Goal: Task Accomplishment & Management: Use online tool/utility

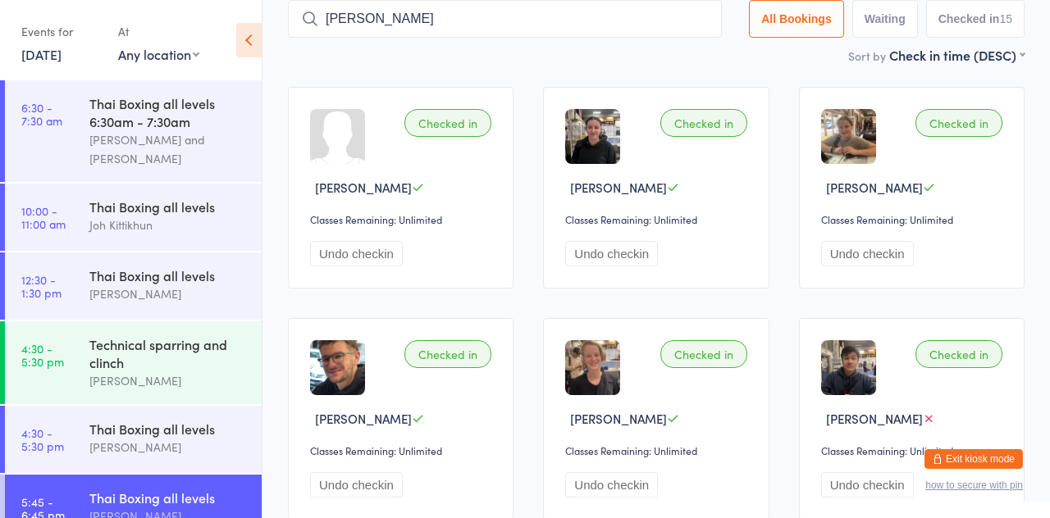
type input "[PERSON_NAME]"
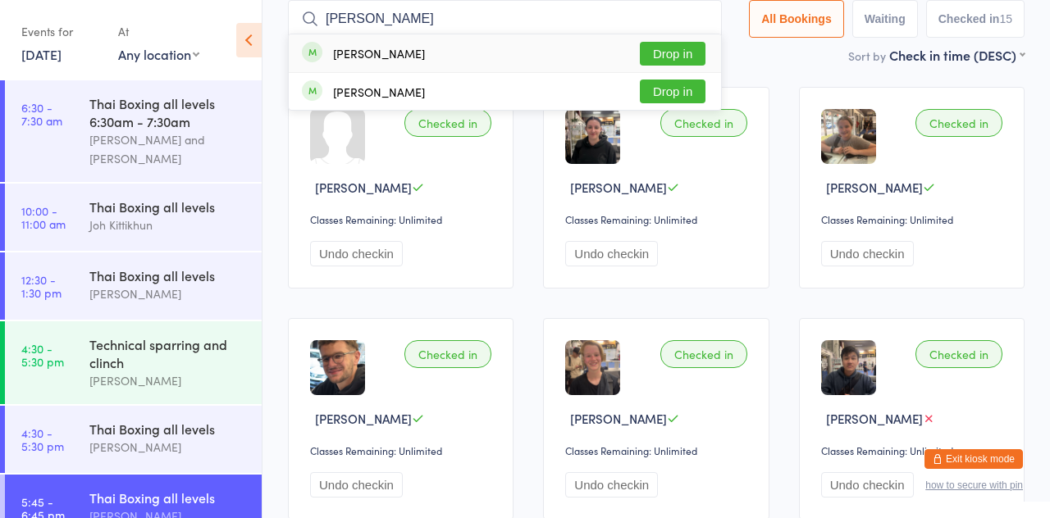
click at [676, 58] on button "Drop in" at bounding box center [673, 54] width 66 height 24
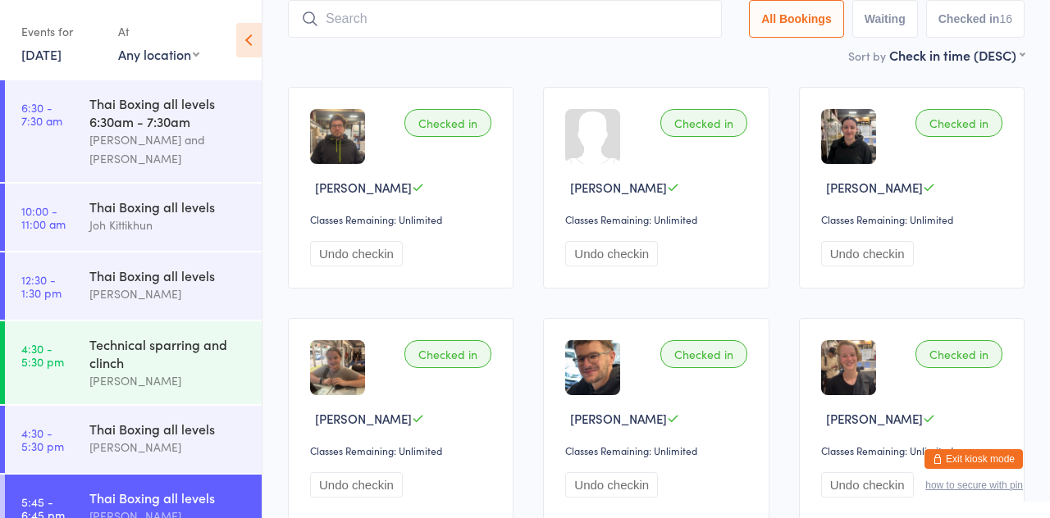
type input "M"
type input "Junjie"
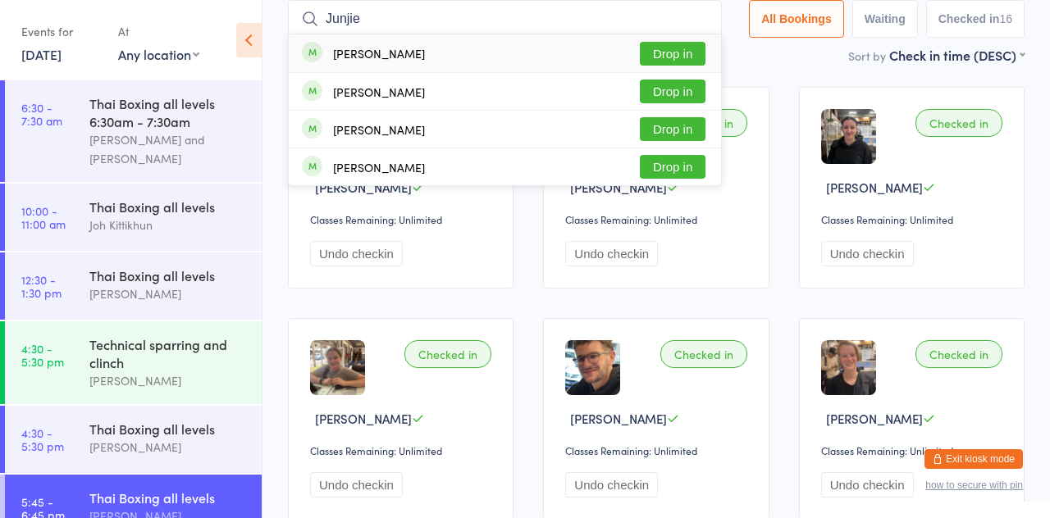
click at [674, 61] on button "Drop in" at bounding box center [673, 54] width 66 height 24
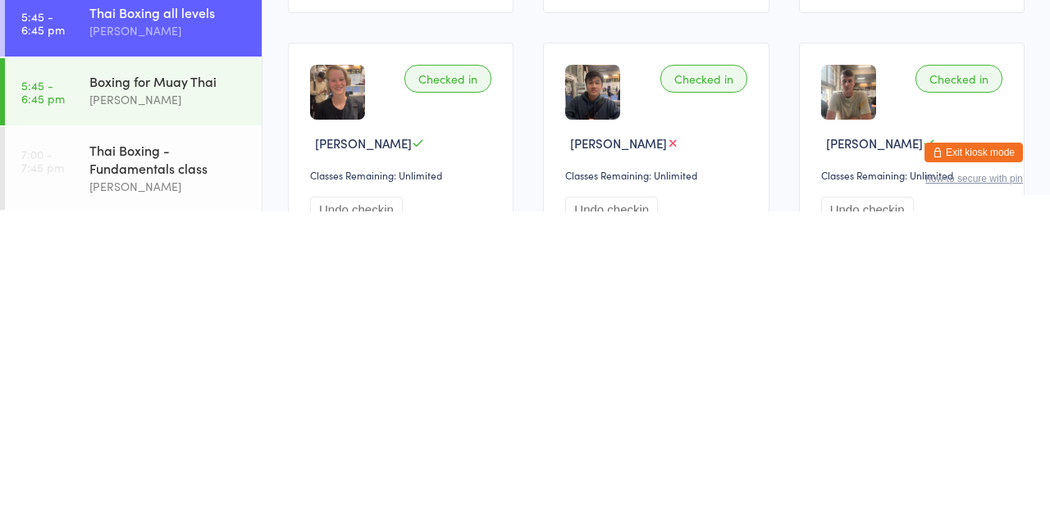
scroll to position [312, 0]
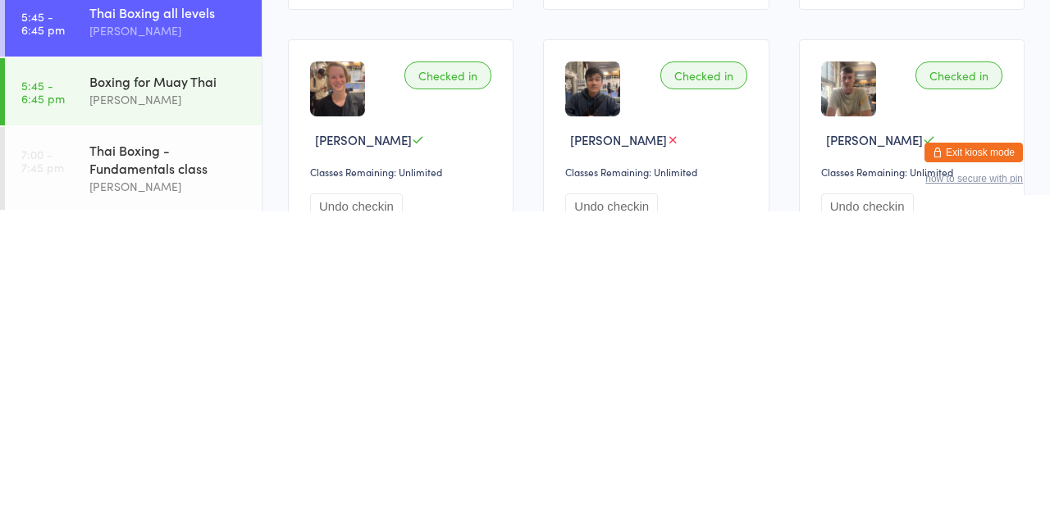
click at [132, 466] on div "Thai Boxing - Fundamentals class" at bounding box center [168, 466] width 158 height 36
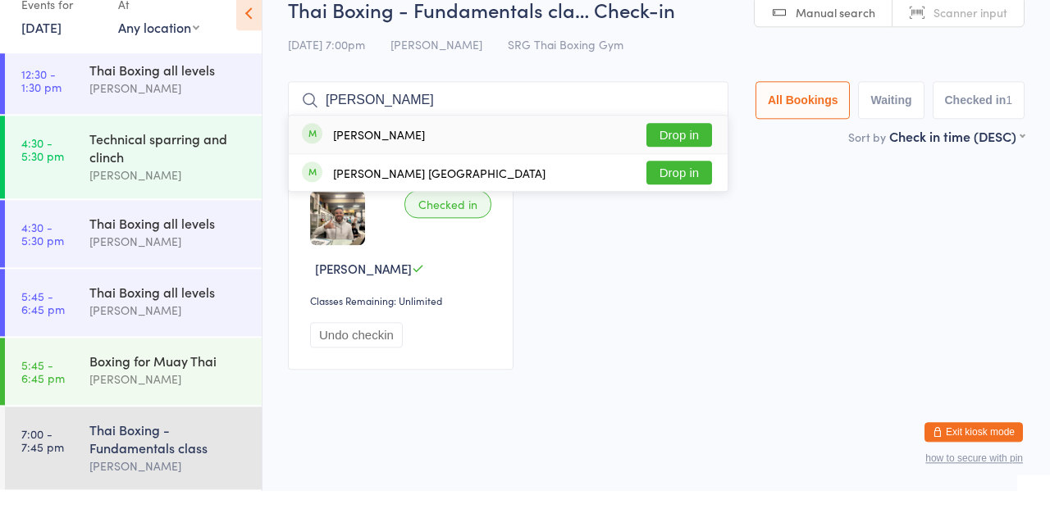
type input "[PERSON_NAME]"
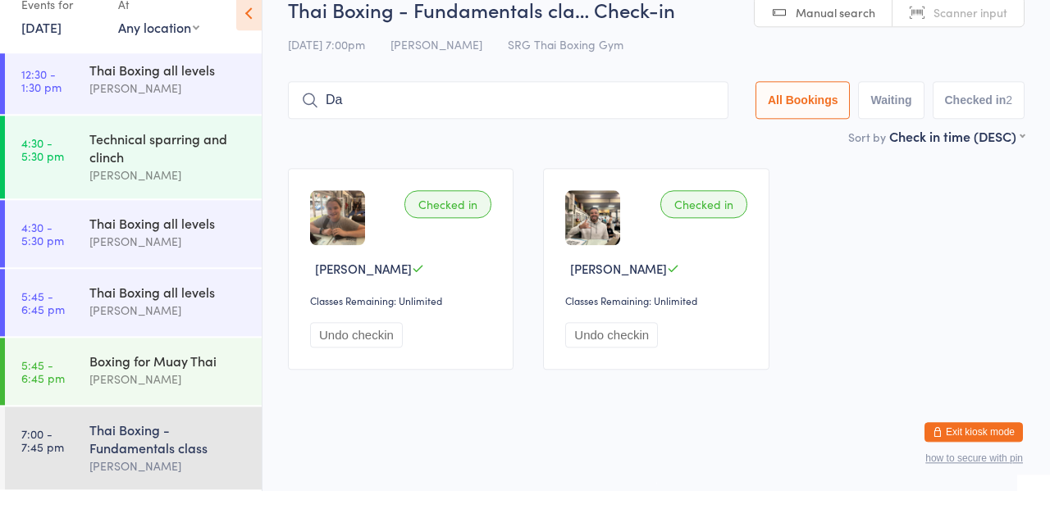
type input "D"
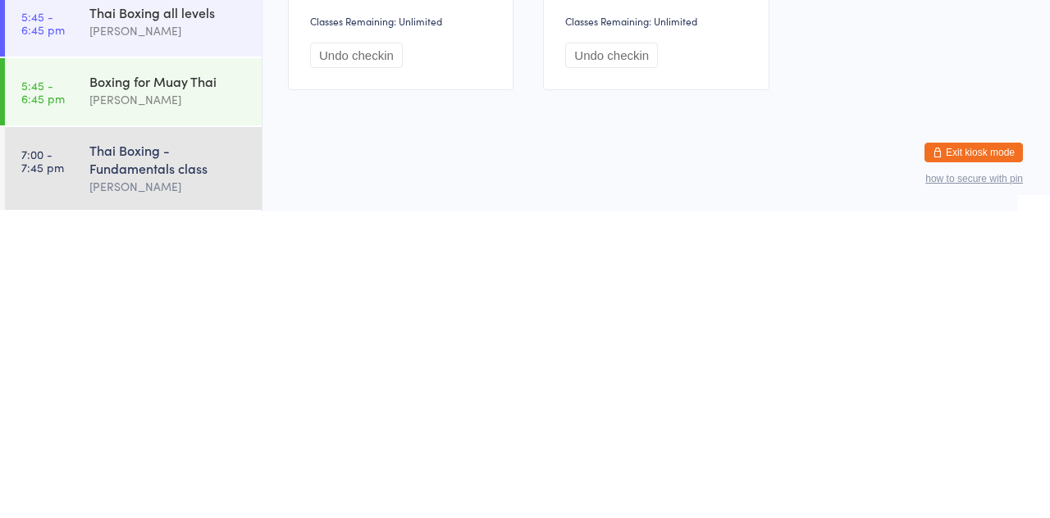
click at [177, 484] on div "[PERSON_NAME]" at bounding box center [168, 493] width 158 height 19
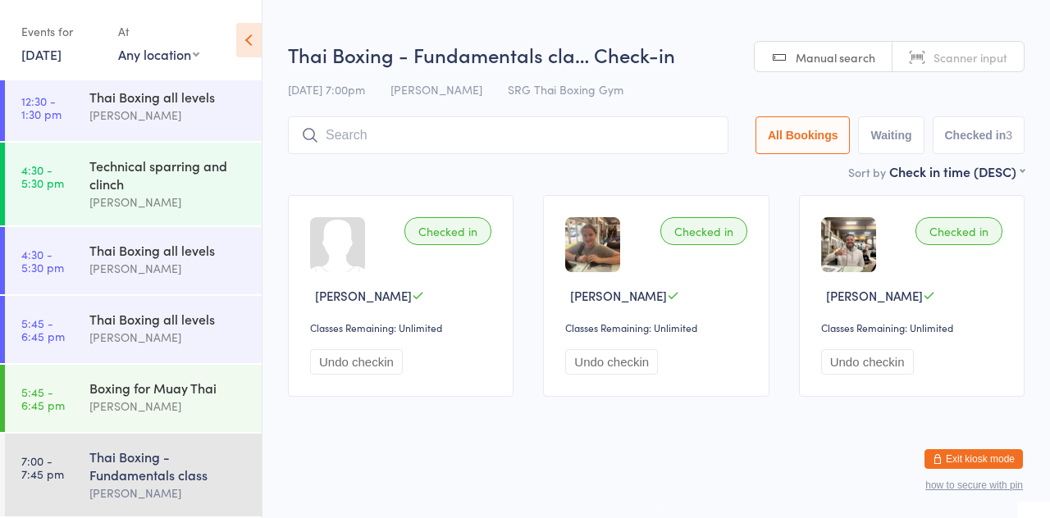
click at [517, 151] on input "search" at bounding box center [508, 135] width 441 height 38
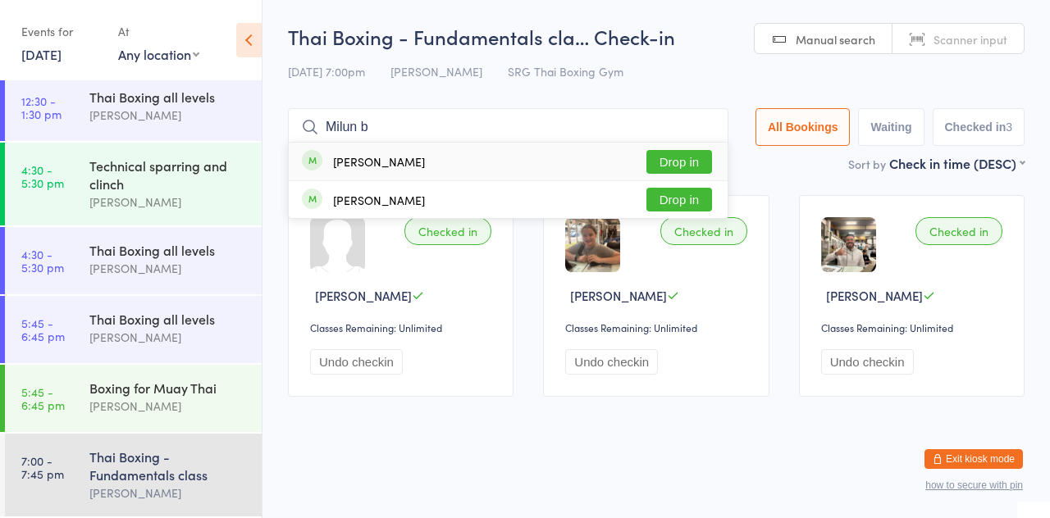
type input "Milun b"
click at [700, 167] on button "Drop in" at bounding box center [679, 162] width 66 height 24
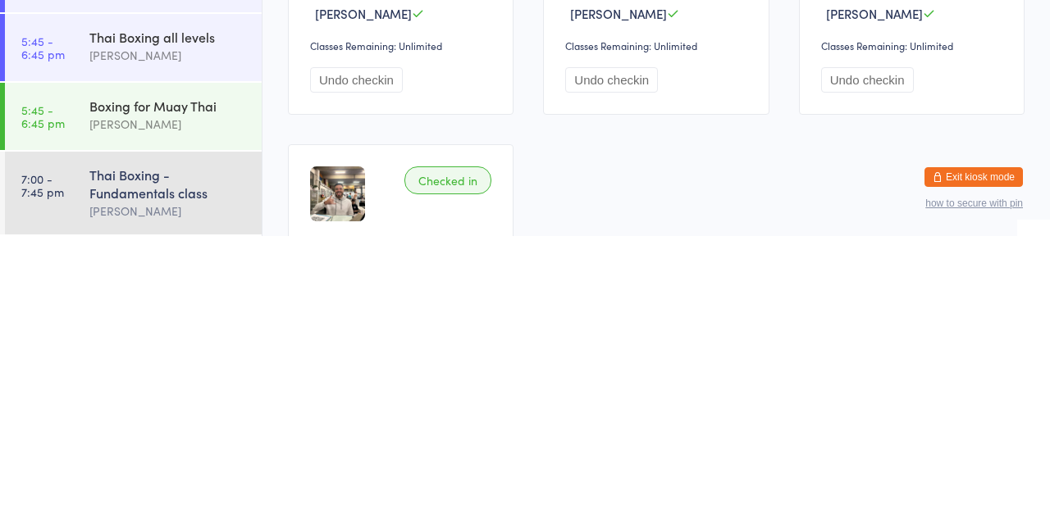
scroll to position [14, 0]
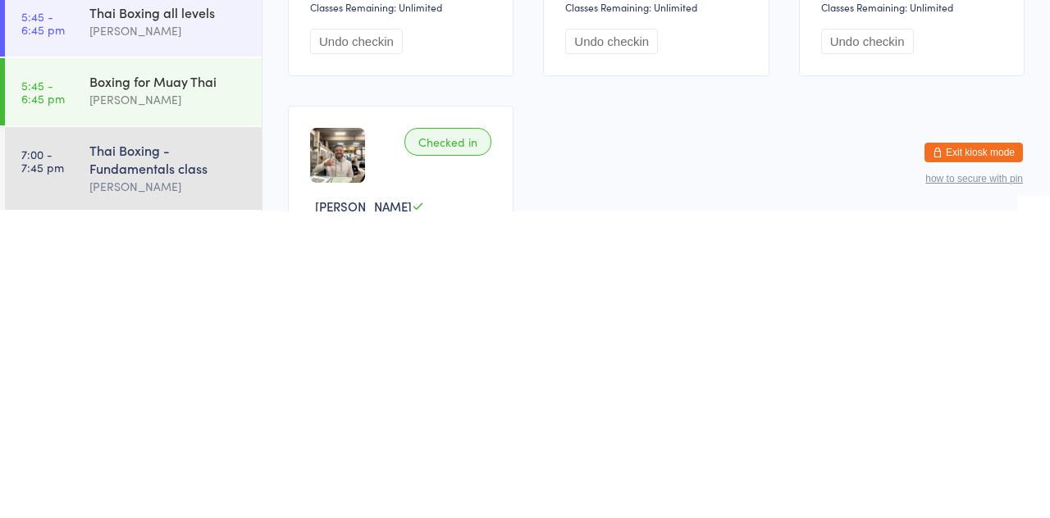
click at [97, 471] on div "Thai Boxing - Fundamentals class" at bounding box center [168, 466] width 158 height 36
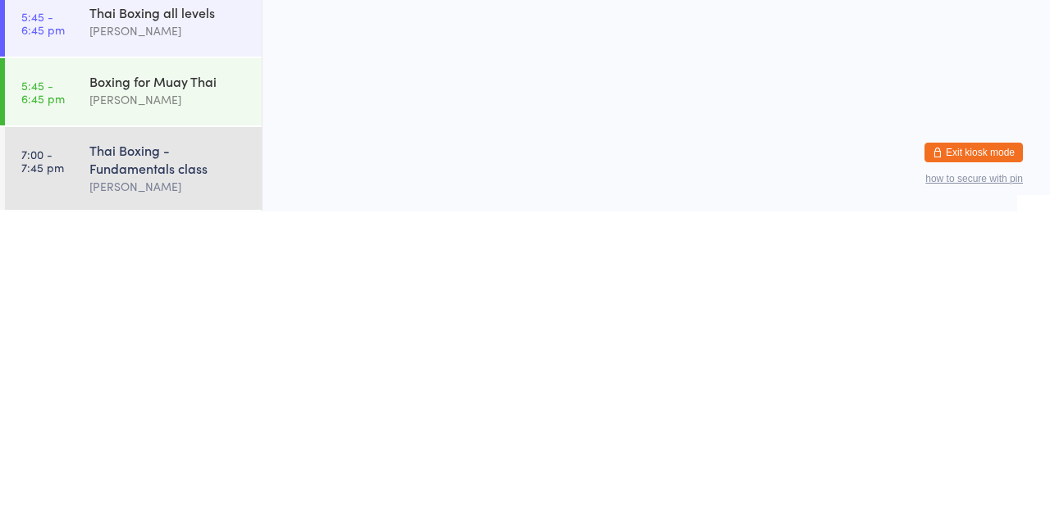
scroll to position [0, 0]
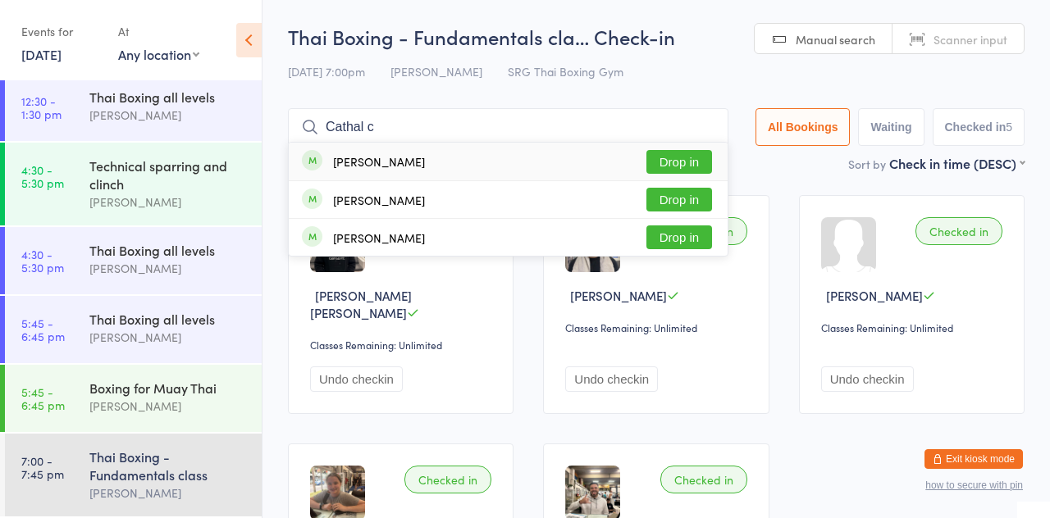
type input "Cathal c"
click at [400, 175] on div "[PERSON_NAME] Drop in" at bounding box center [508, 162] width 439 height 38
